Goal: Task Accomplishment & Management: Use online tool/utility

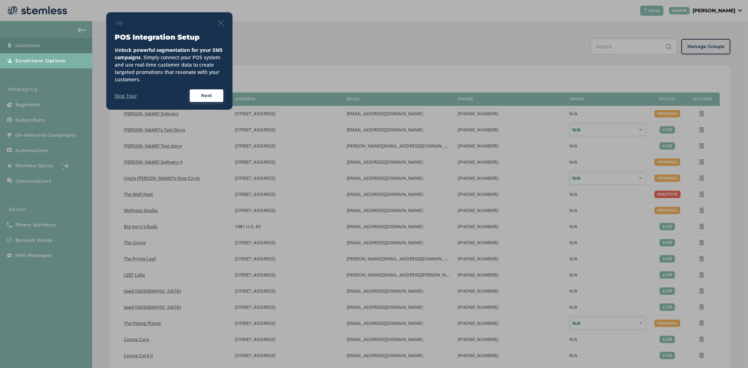
click at [732, 10] on div at bounding box center [374, 184] width 748 height 368
click at [218, 23] on img at bounding box center [221, 23] width 6 height 6
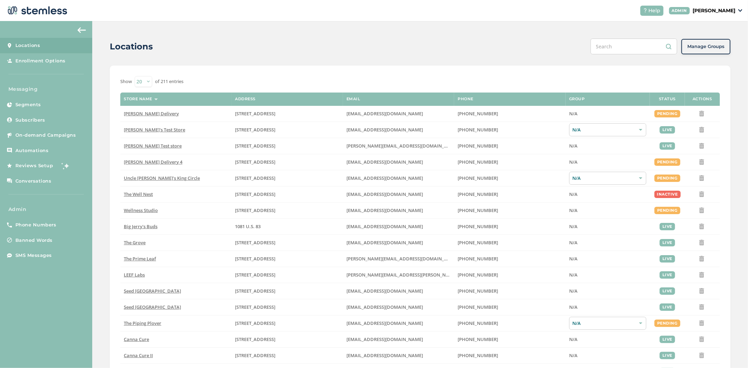
click at [728, 10] on p "[PERSON_NAME]" at bounding box center [713, 10] width 43 height 7
click at [716, 50] on span "Impersonate" at bounding box center [717, 50] width 34 height 7
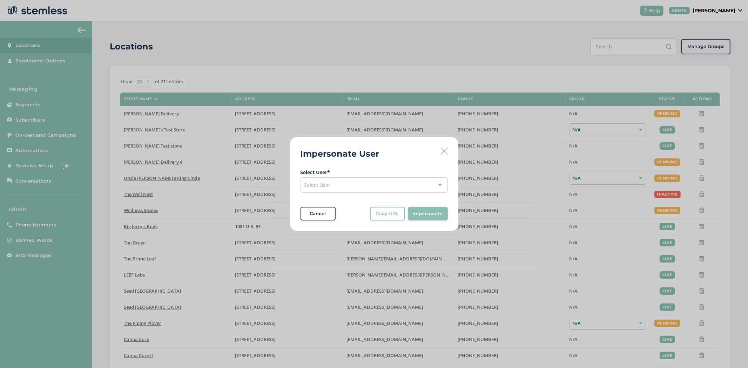
click at [362, 189] on div "Select User" at bounding box center [373, 184] width 147 height 15
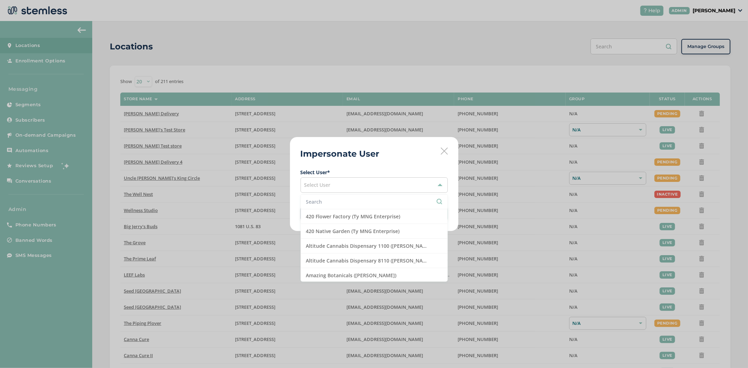
click at [333, 203] on input "text" at bounding box center [374, 201] width 136 height 7
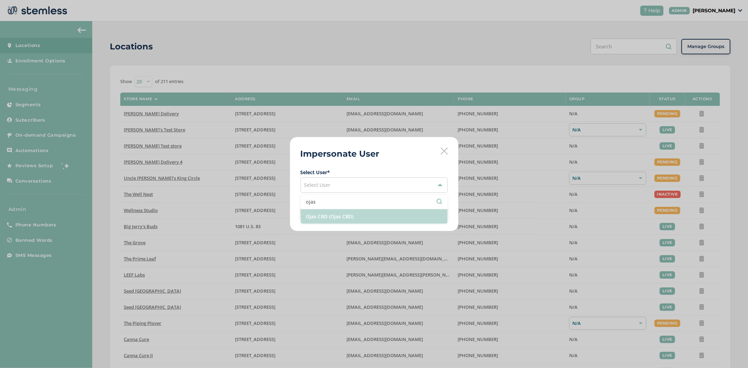
type input "ojas"
click at [332, 222] on li "Ojas CBD (Ojas CBD)" at bounding box center [374, 216] width 147 height 14
click at [418, 211] on span "Impersonate" at bounding box center [428, 213] width 30 height 7
